Goal: Task Accomplishment & Management: Use online tool/utility

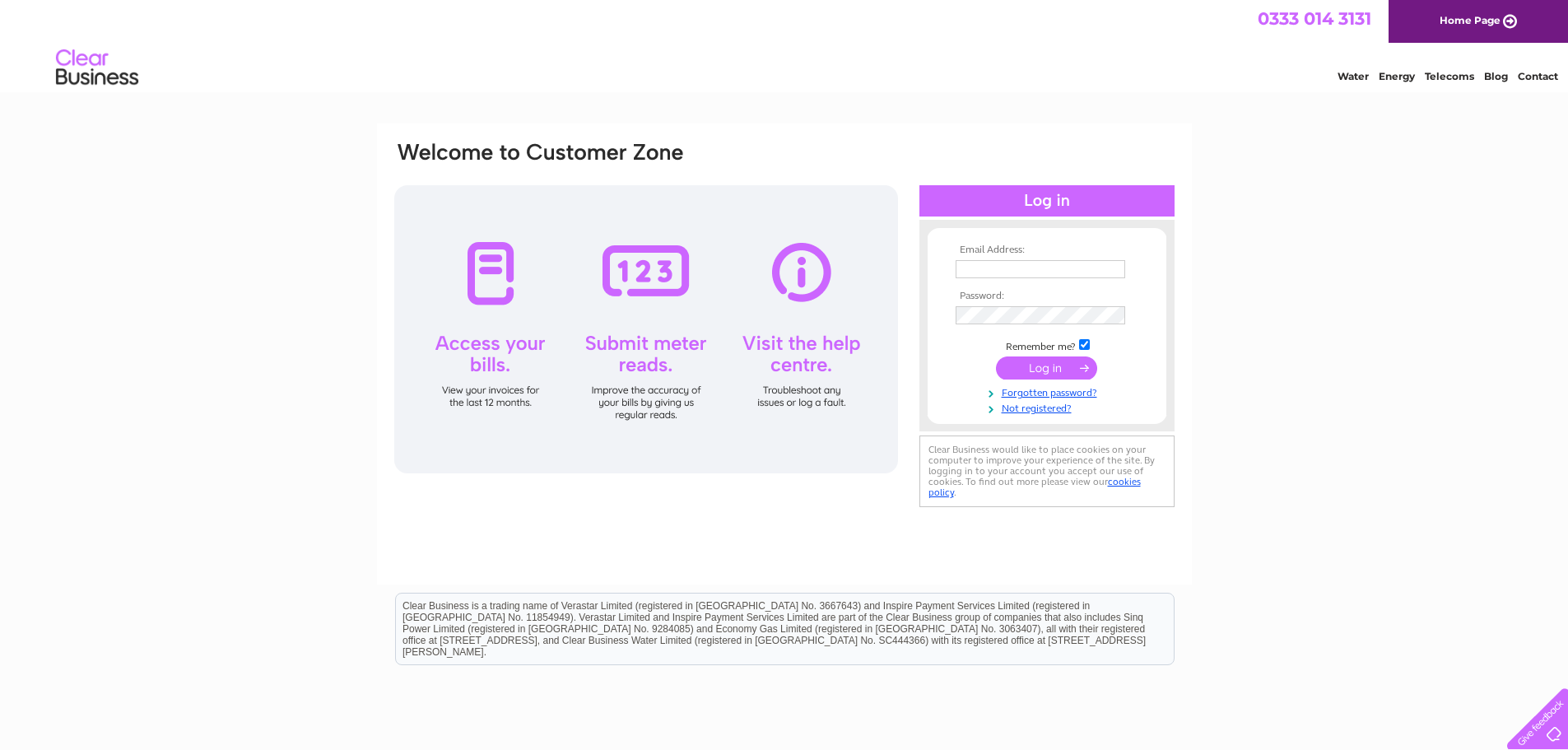
type input "[EMAIL_ADDRESS][DOMAIN_NAME]"
click at [1057, 367] on input "submit" at bounding box center [1047, 368] width 101 height 23
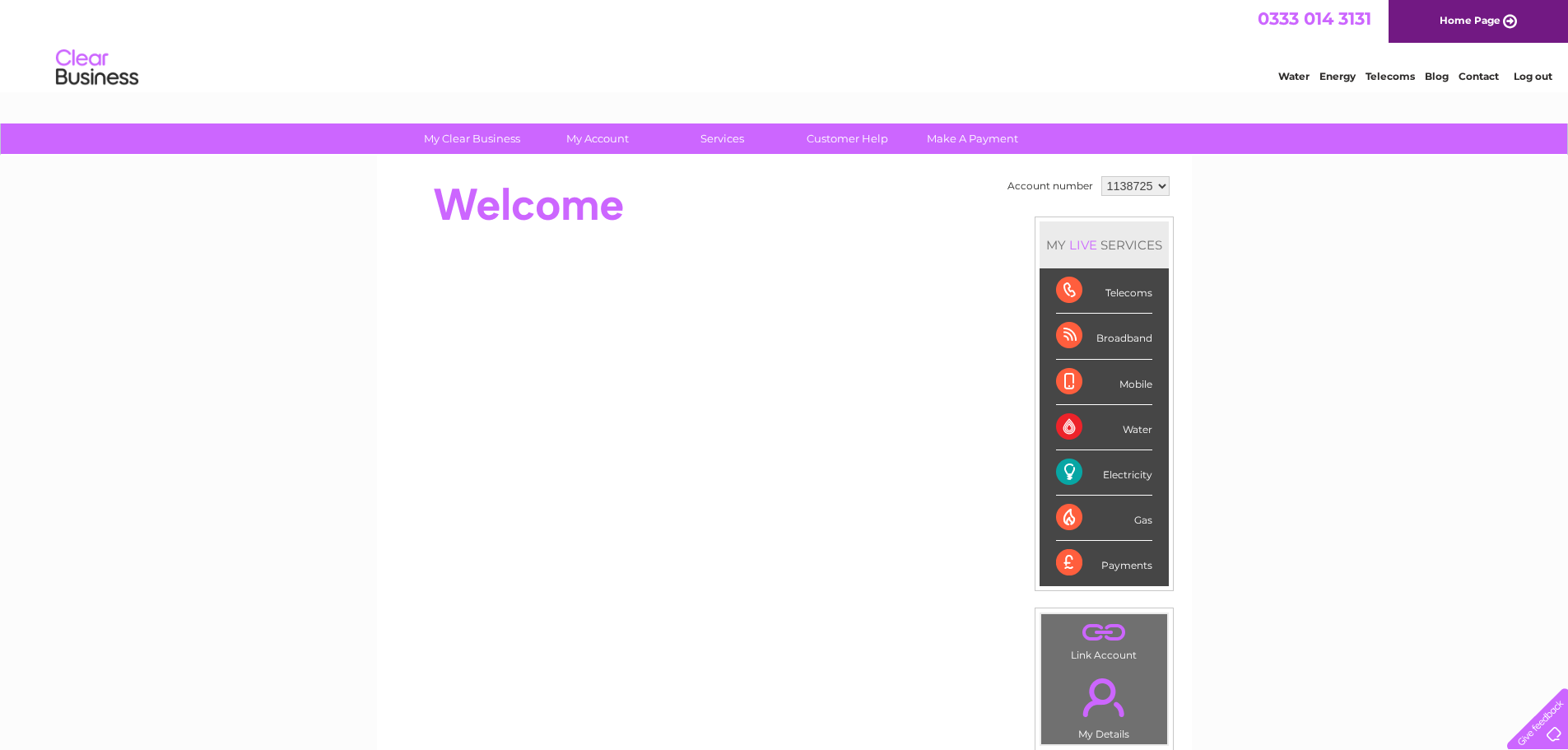
click at [1276, 540] on div "My Clear Business Login Details My Details My Preferences Link Account My Accou…" at bounding box center [784, 586] width 1568 height 925
click at [1415, 315] on div "My Clear Business Login Details My Details My Preferences Link Account My Accou…" at bounding box center [784, 586] width 1568 height 925
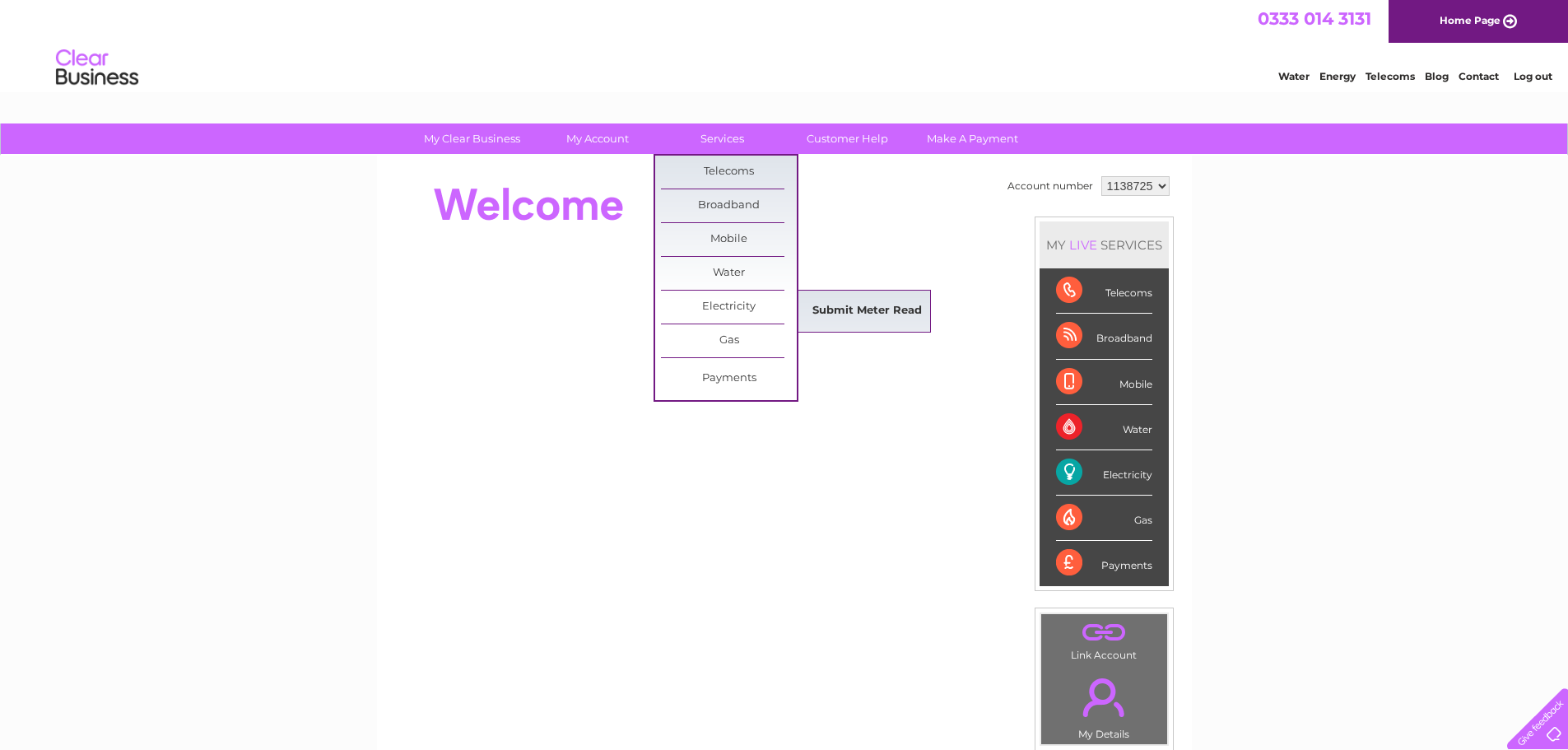
click at [868, 303] on link "Submit Meter Read" at bounding box center [868, 311] width 135 height 32
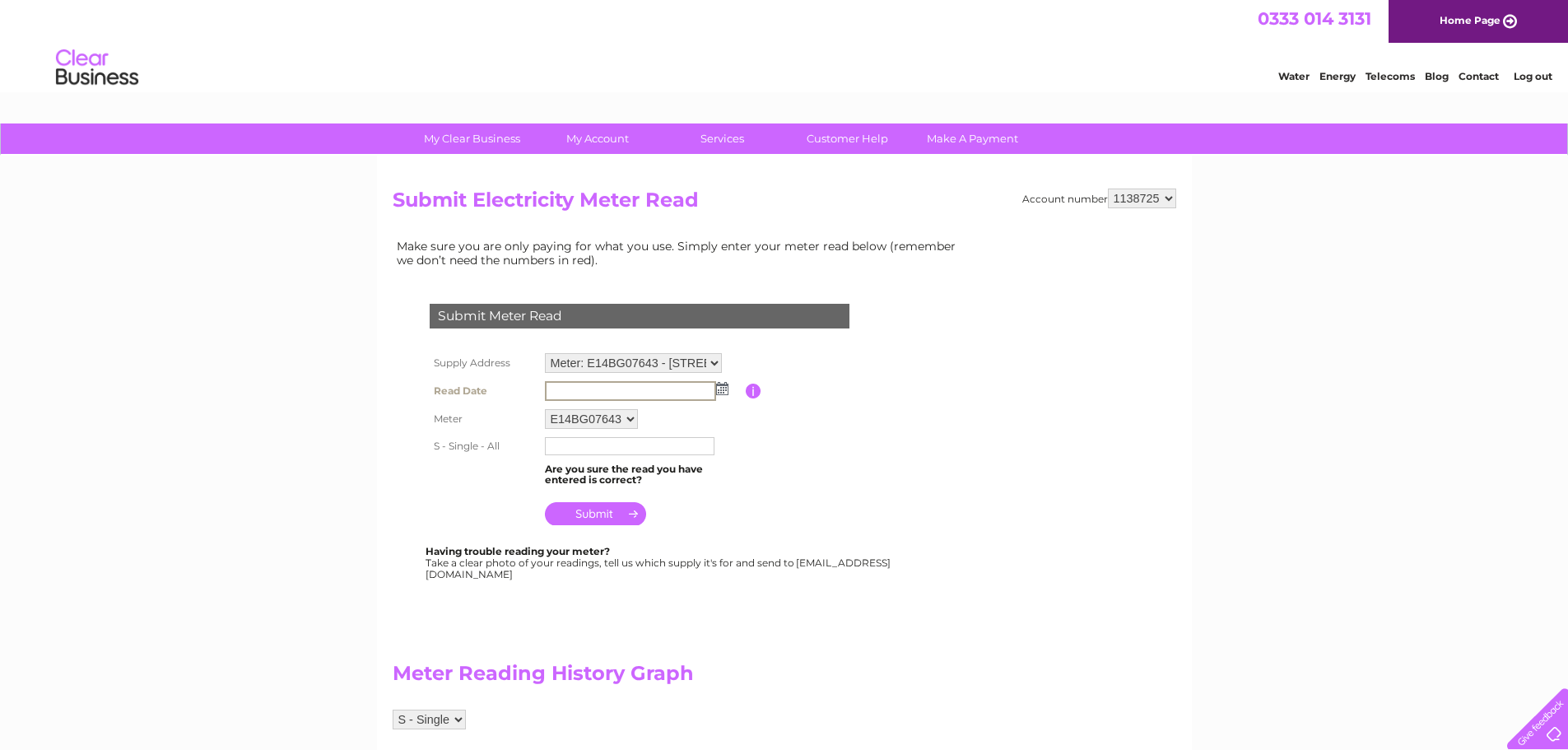
click at [661, 392] on input "text" at bounding box center [630, 391] width 172 height 19
click at [722, 393] on img at bounding box center [722, 389] width 12 height 13
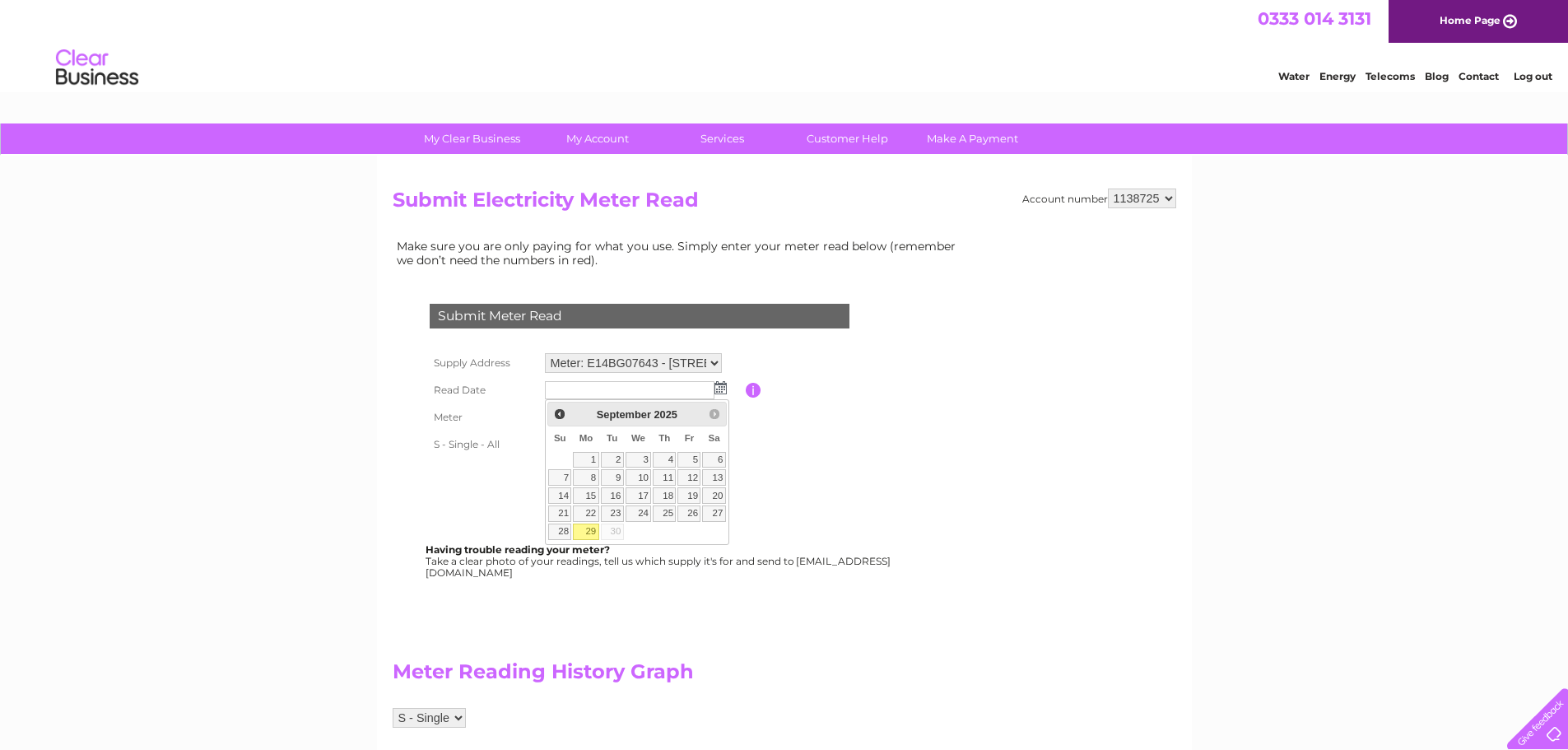
click at [592, 535] on link "29" at bounding box center [586, 532] width 26 height 17
type input "2025/09/29"
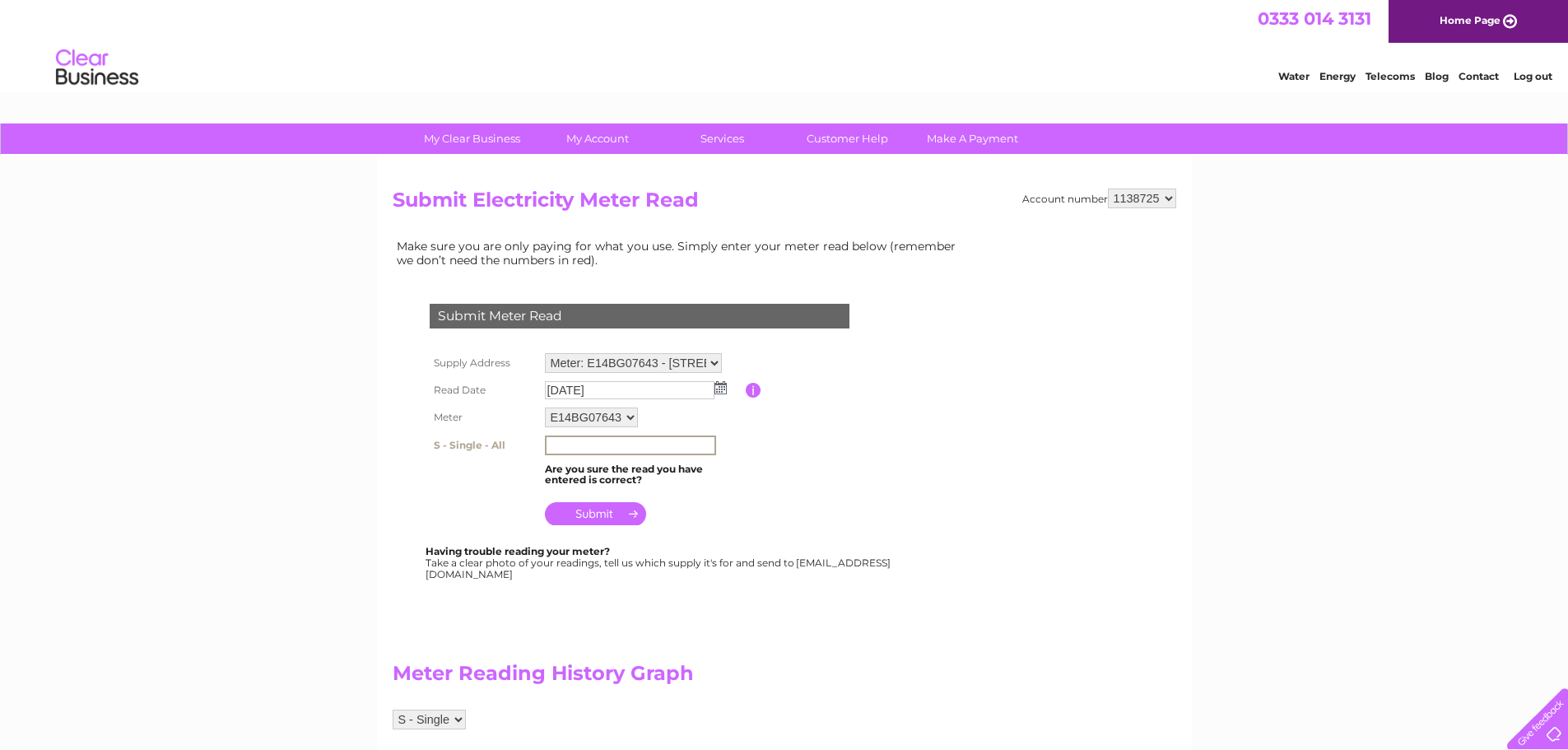
click at [603, 447] on input "text" at bounding box center [630, 445] width 172 height 19
type input "144929"
click at [621, 515] on input "submit" at bounding box center [595, 512] width 101 height 23
